Goal: Information Seeking & Learning: Find specific fact

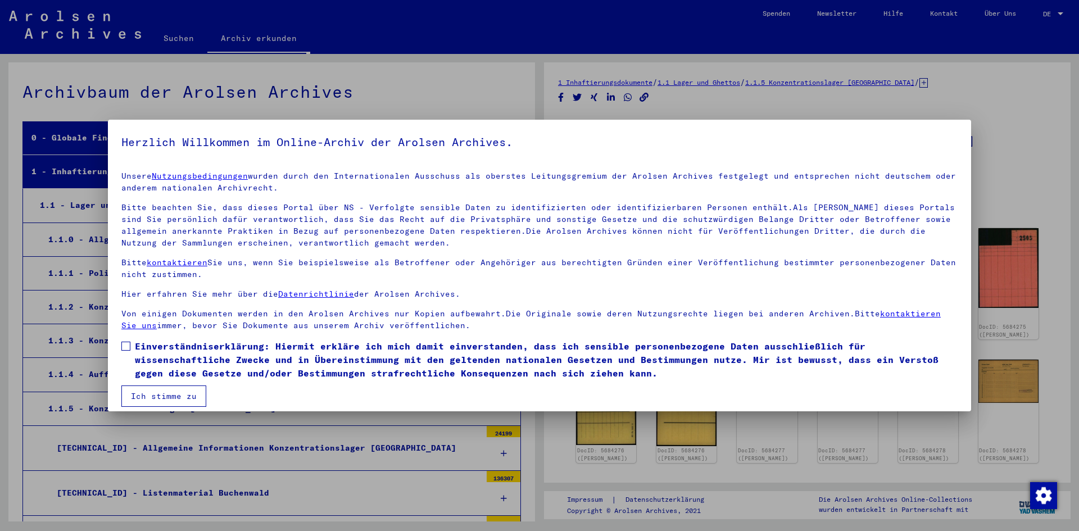
scroll to position [10992, 0]
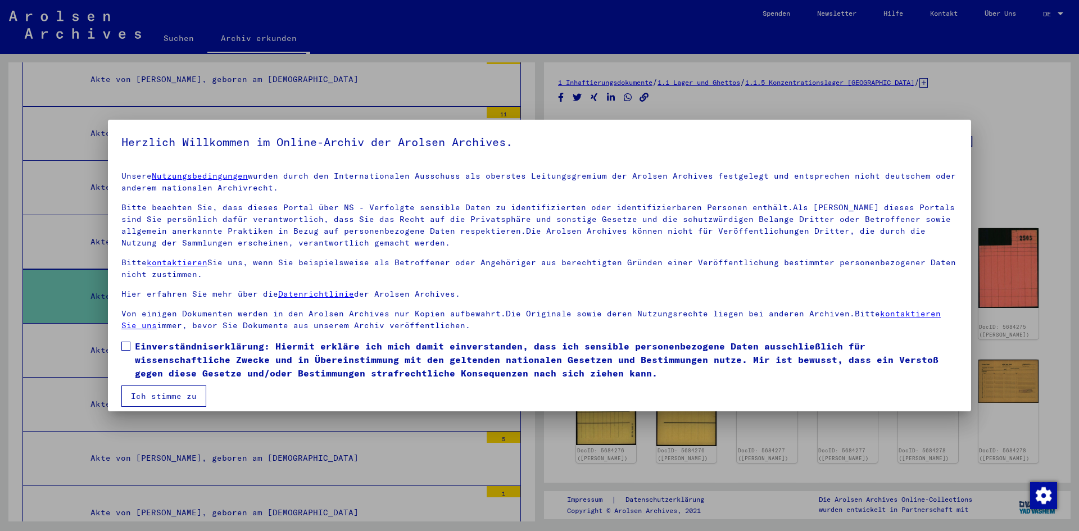
click at [126, 349] on span at bounding box center [125, 346] width 9 height 9
drag, startPoint x: 156, startPoint y: 389, endPoint x: 173, endPoint y: 392, distance: 17.6
click at [161, 390] on button "Ich stimme zu" at bounding box center [163, 395] width 85 height 21
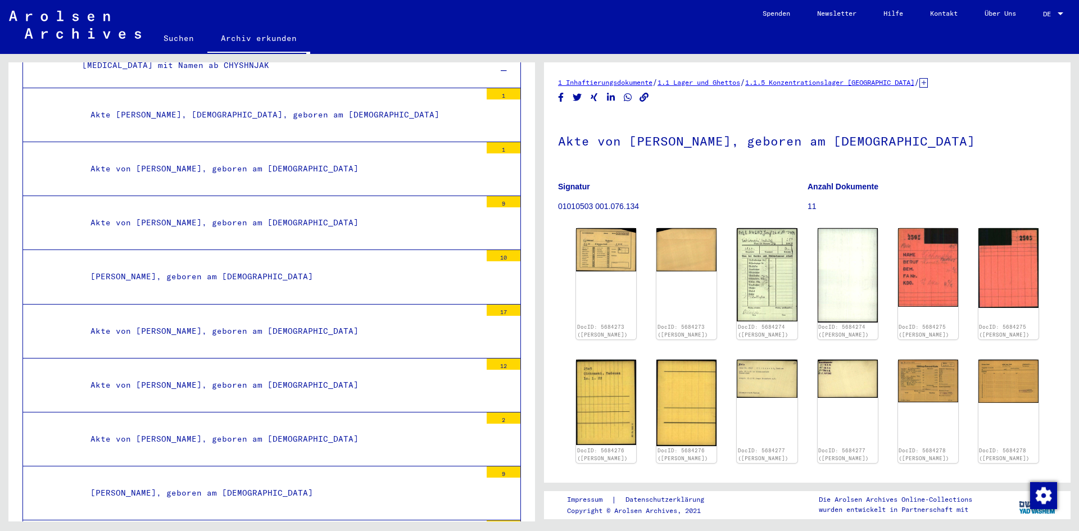
scroll to position [0, 0]
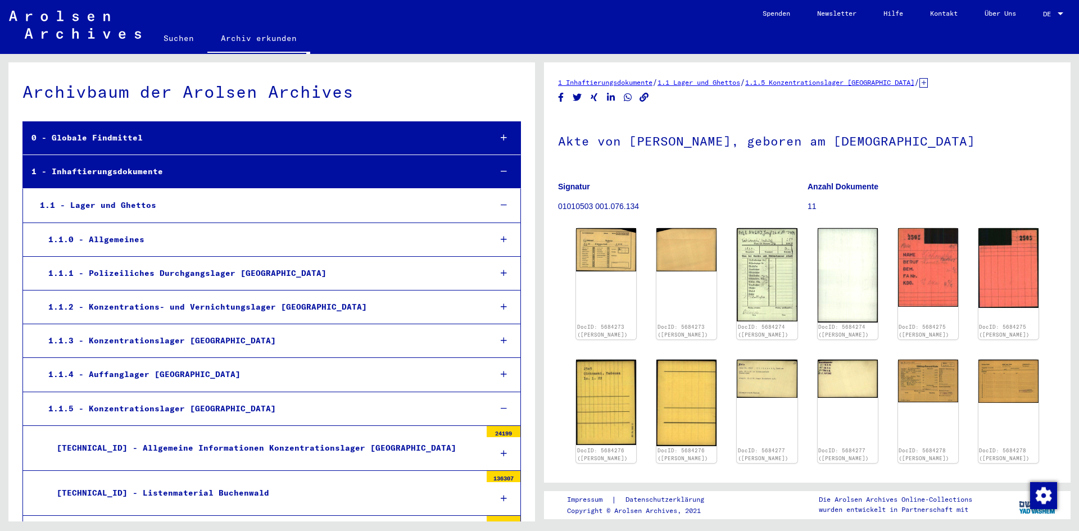
click at [176, 36] on link "Suchen" at bounding box center [178, 38] width 57 height 27
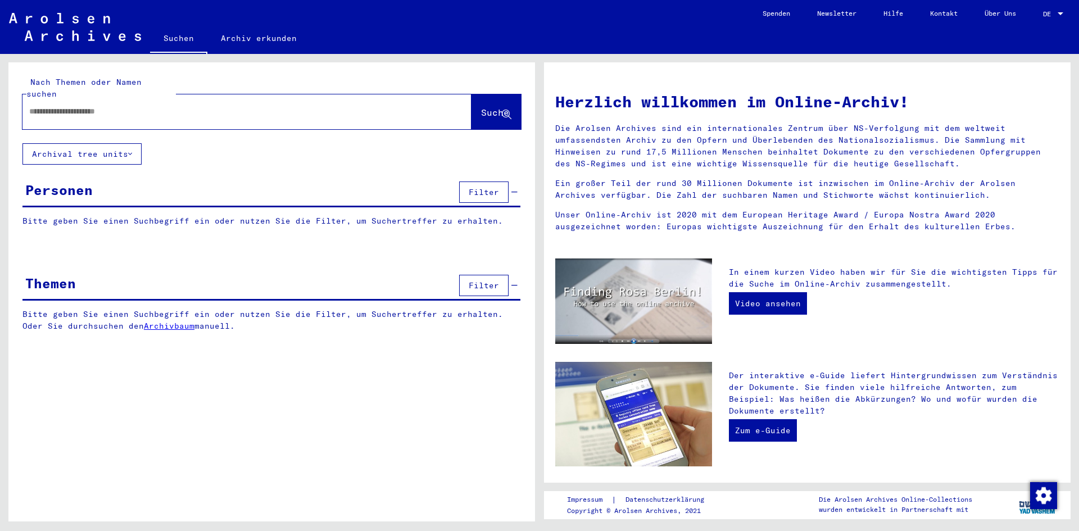
click at [133, 106] on div at bounding box center [229, 111] width 415 height 25
click at [75, 106] on input "text" at bounding box center [233, 112] width 408 height 12
type input "**********"
